Goal: Answer question/provide support

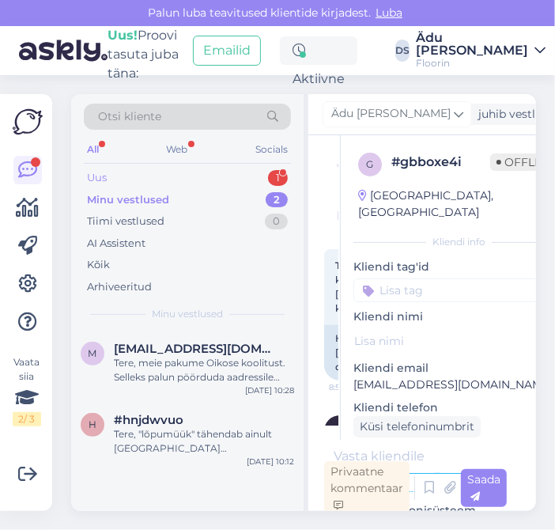
click at [222, 172] on div "Uus 1" at bounding box center [187, 178] width 207 height 22
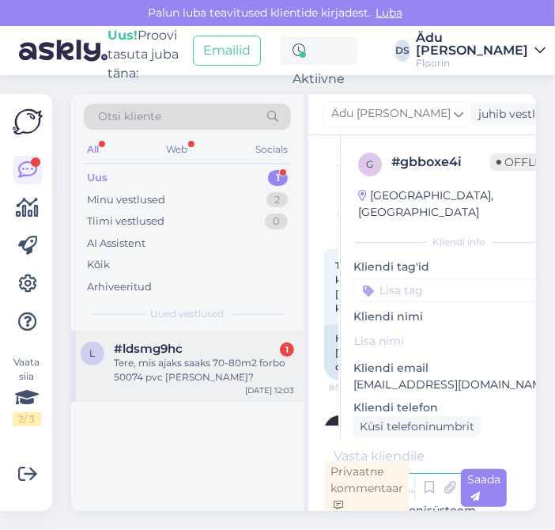
click at [202, 366] on div "Tere, mis ajaks saaks 70-80m2 forbo 50074 pvc [PERSON_NAME]?" at bounding box center [204, 370] width 180 height 28
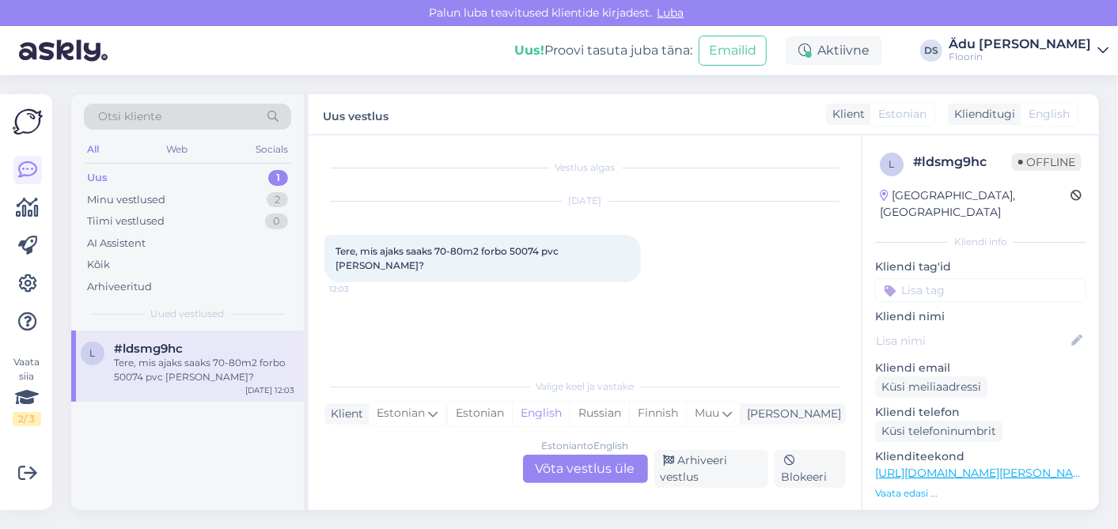
click at [555, 466] on link "[URL][DOMAIN_NAME][PERSON_NAME]" at bounding box center [984, 473] width 218 height 14
click at [535, 255] on span "Tere, mis ajaks saaks 70-80m2 forbo 50074 pvc [PERSON_NAME]?" at bounding box center [447, 258] width 225 height 26
drag, startPoint x: 542, startPoint y: 249, endPoint x: 510, endPoint y: 251, distance: 31.7
click at [510, 251] on span "Tere, mis ajaks saaks 70-80m2 forbo 50074 pvc [PERSON_NAME]?" at bounding box center [447, 258] width 225 height 26
copy span "50074"
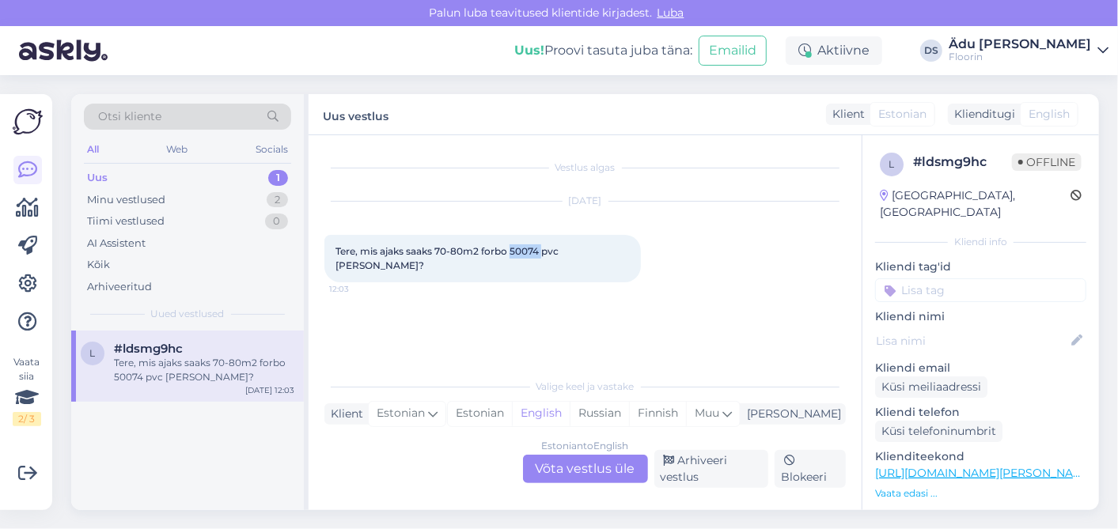
click at [555, 466] on link "[URL][DOMAIN_NAME][PERSON_NAME]" at bounding box center [984, 473] width 218 height 14
click at [555, 460] on div "Estonian to English Võta vestlus üle" at bounding box center [585, 469] width 125 height 28
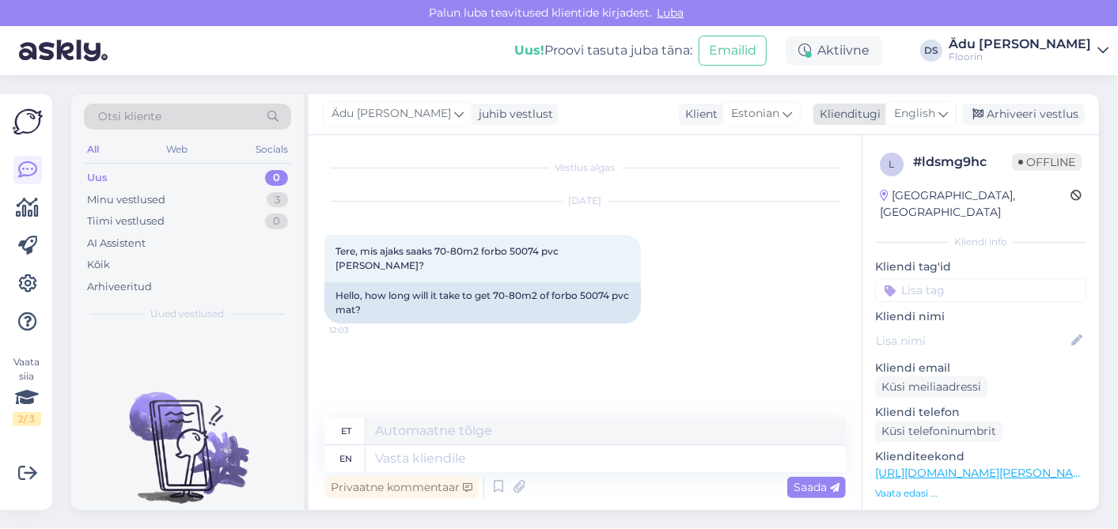
click at [555, 121] on span "English" at bounding box center [914, 113] width 41 height 17
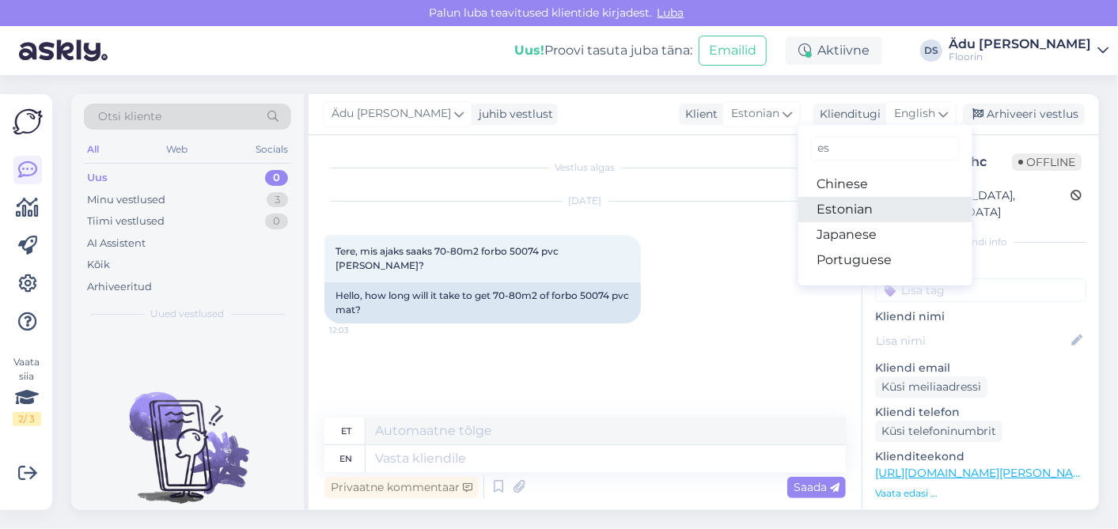
click at [555, 214] on link "Estonian" at bounding box center [885, 209] width 174 height 25
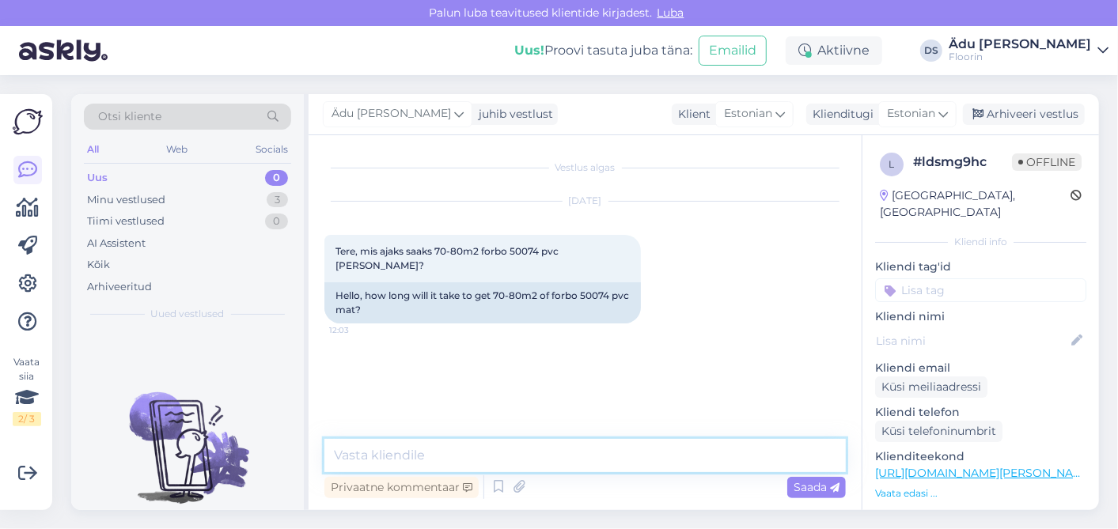
click at [544, 458] on textarea at bounding box center [584, 455] width 521 height 33
type textarea "Tere, tarneaeg on 3-4 nädalat alates tellimise hetkest."
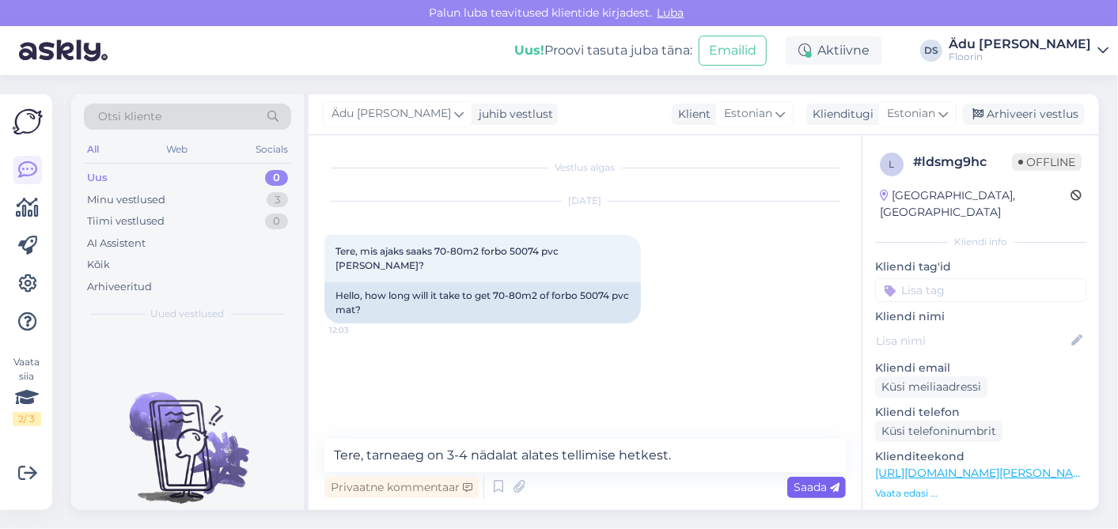
click at [555, 492] on span "Saada" at bounding box center [817, 487] width 46 height 14
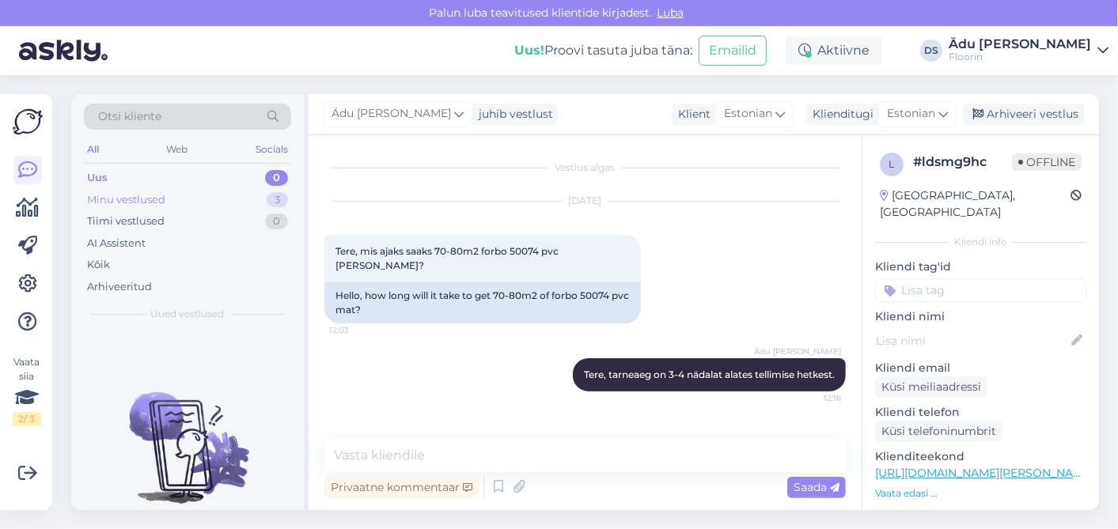
click at [212, 191] on div "Minu vestlused 3" at bounding box center [187, 200] width 207 height 22
